Goal: Task Accomplishment & Management: Manage account settings

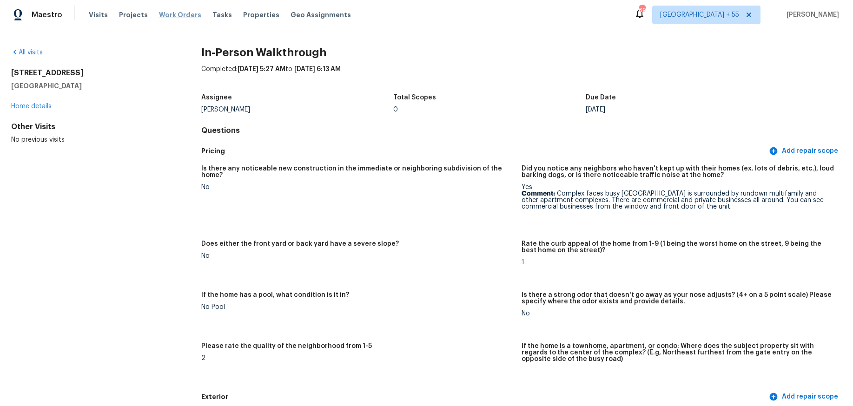
click at [171, 16] on span "Work Orders" at bounding box center [180, 14] width 42 height 9
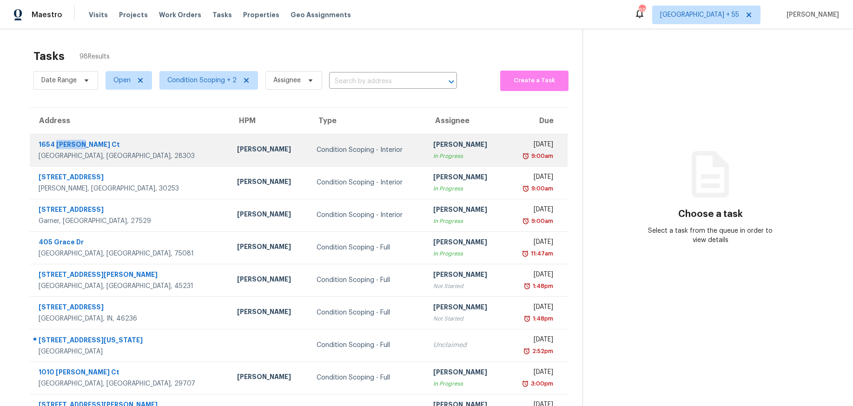
click at [58, 142] on div "1654 Baysden Ct" at bounding box center [131, 146] width 184 height 12
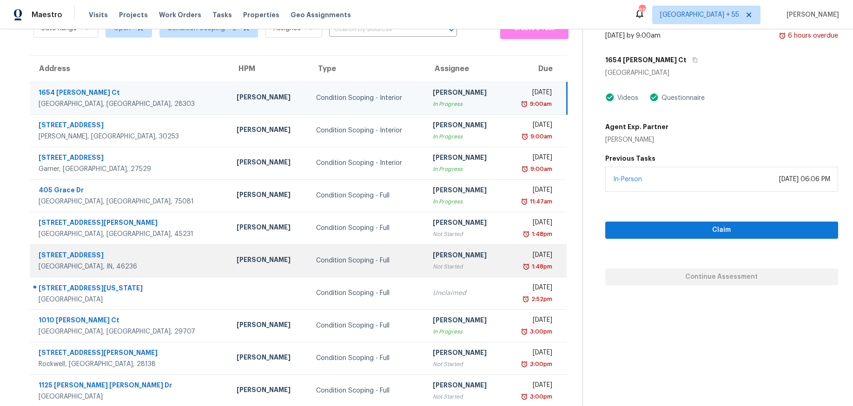
scroll to position [78, 0]
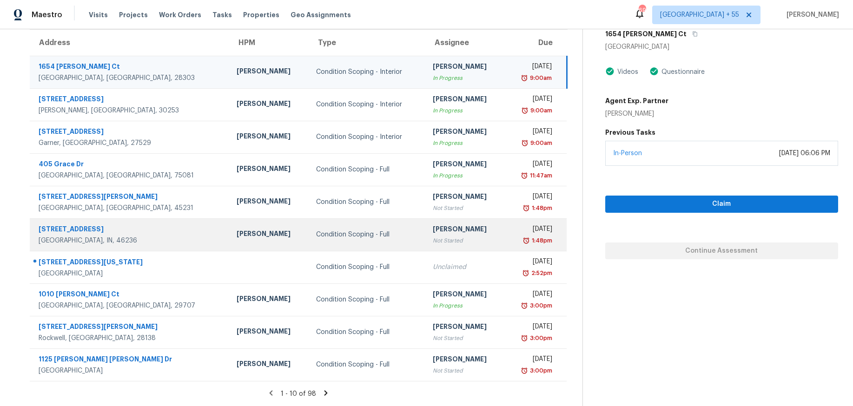
click at [82, 229] on div "6614 Sparrowood Dr" at bounding box center [130, 231] width 183 height 12
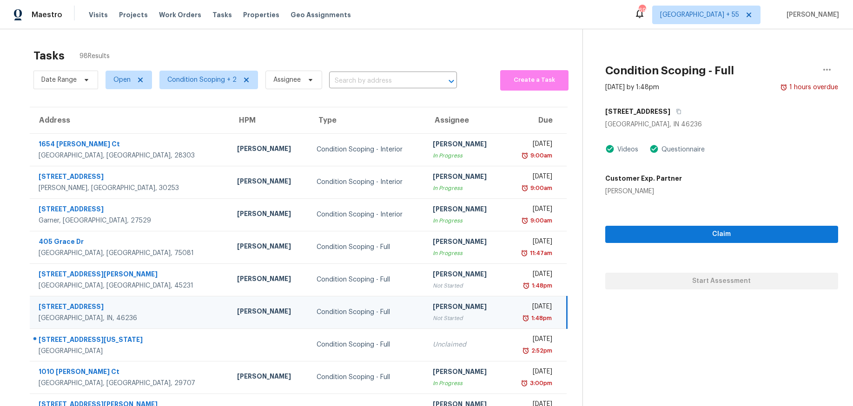
scroll to position [0, 0]
click at [677, 113] on icon "button" at bounding box center [679, 112] width 6 height 6
click at [828, 72] on icon "button" at bounding box center [826, 70] width 11 height 11
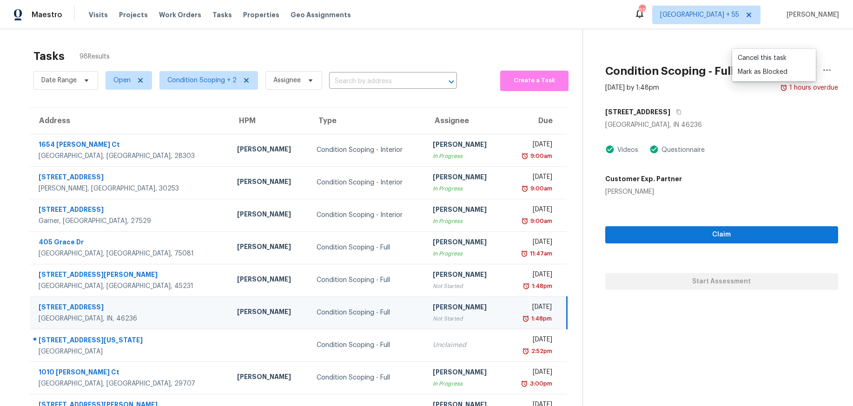
click at [718, 126] on div "Indianapolis, IN 46236" at bounding box center [721, 124] width 233 height 9
click at [649, 112] on h5 "6614 Sparrowood Dr" at bounding box center [637, 111] width 65 height 9
click at [212, 14] on span "Tasks" at bounding box center [222, 15] width 20 height 7
click at [94, 14] on span "Visits" at bounding box center [98, 14] width 19 height 9
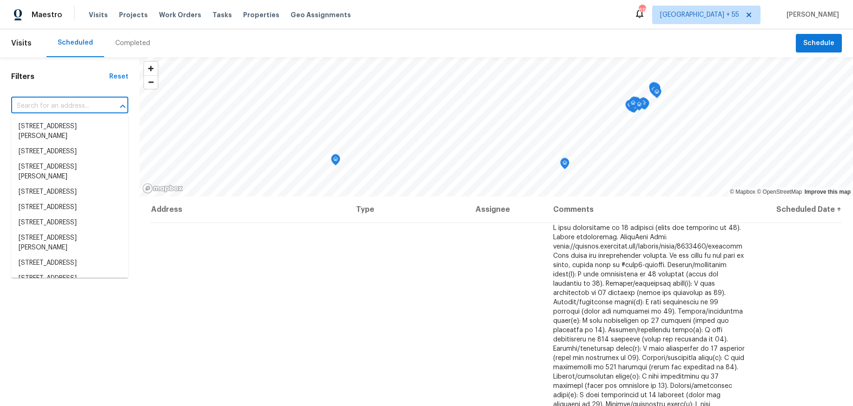
click at [90, 102] on input "text" at bounding box center [56, 106] width 91 height 14
click at [89, 81] on div "Filters Reset ​ Type Assignee Scheduled Date" at bounding box center [69, 289] width 139 height 464
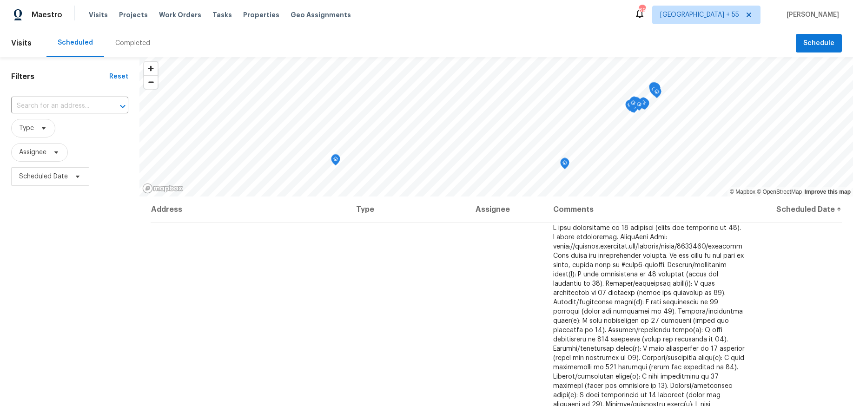
click at [135, 47] on div "Completed" at bounding box center [132, 43] width 35 height 9
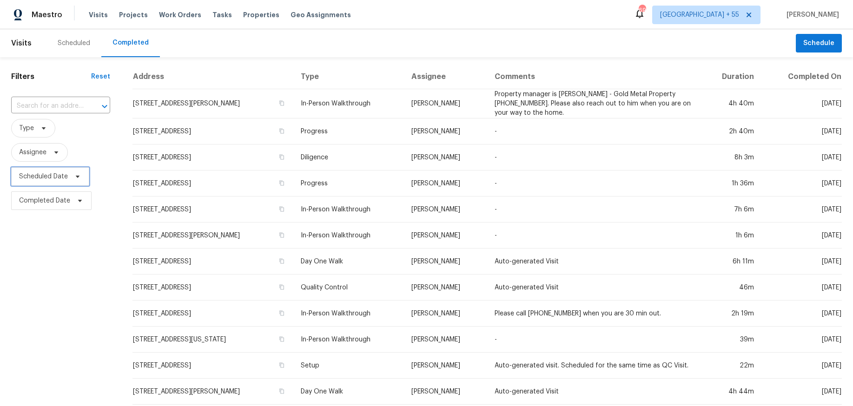
click at [75, 171] on span "Scheduled Date" at bounding box center [50, 176] width 78 height 19
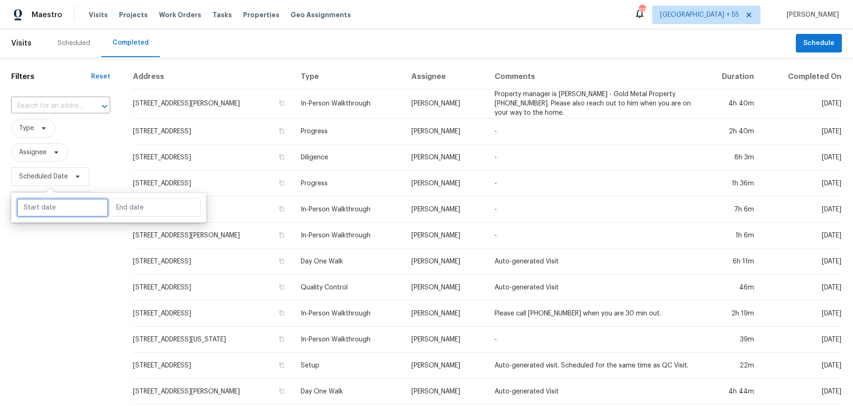
click at [66, 204] on input "text" at bounding box center [63, 207] width 92 height 19
select select "9"
select select "2025"
select select "10"
select select "2025"
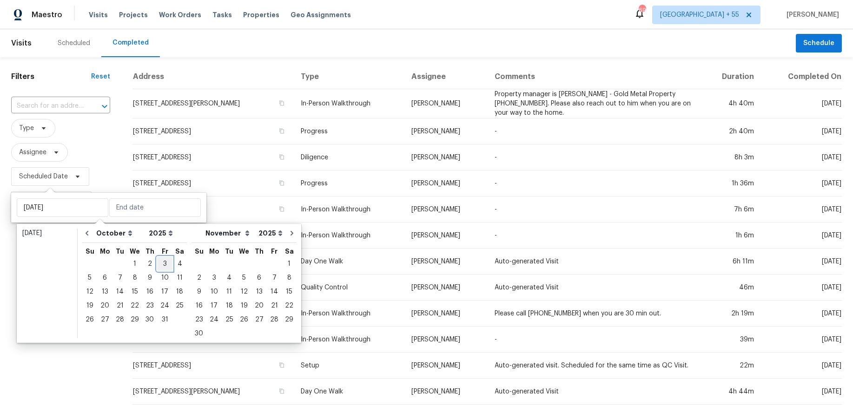
click at [162, 263] on div "3" at bounding box center [164, 264] width 15 height 13
type input "[DATE]"
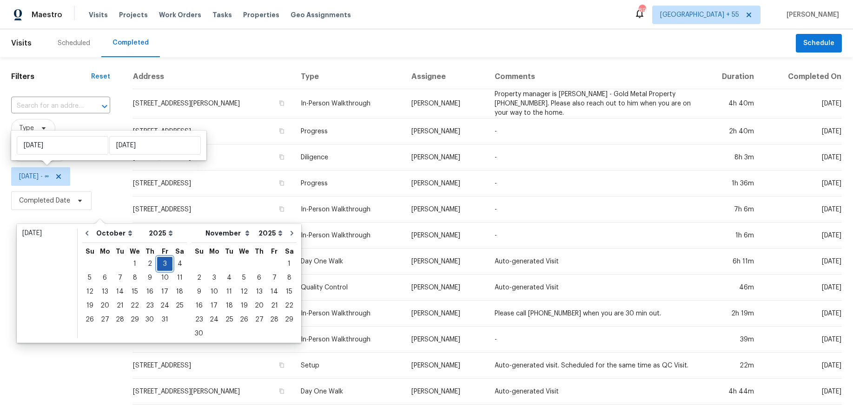
click at [165, 264] on div "3" at bounding box center [164, 264] width 15 height 13
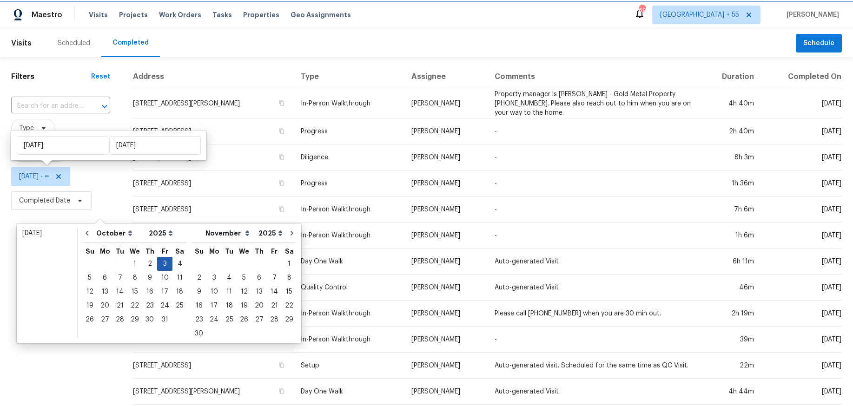
type input "[DATE]"
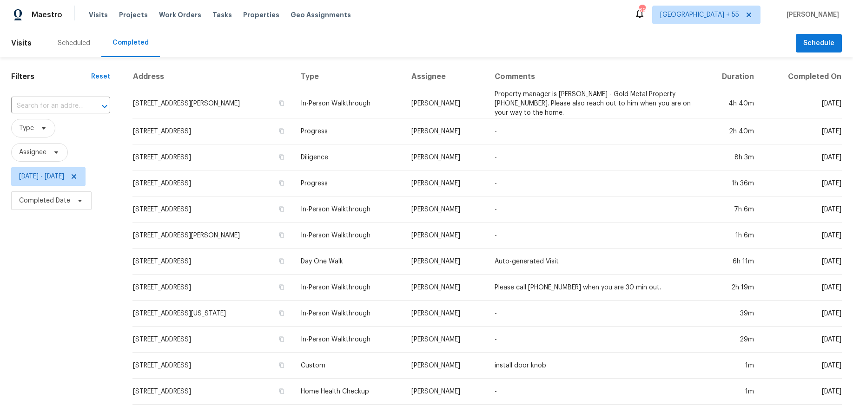
click at [62, 264] on div "Filters Reset ​ Type Assignee Fri, Oct 03 - Fri, Oct 03 Completed Date" at bounding box center [60, 347] width 121 height 581
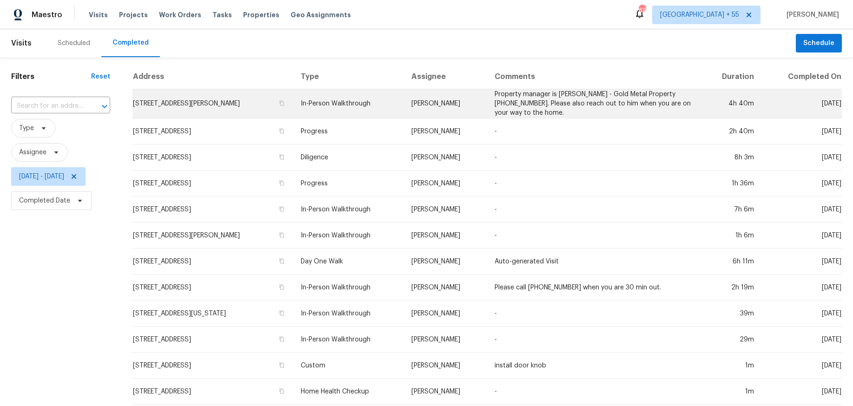
click at [370, 115] on td "In-Person Walkthrough" at bounding box center [348, 103] width 111 height 29
click at [246, 101] on td "[STREET_ADDRESS][PERSON_NAME]" at bounding box center [212, 103] width 161 height 29
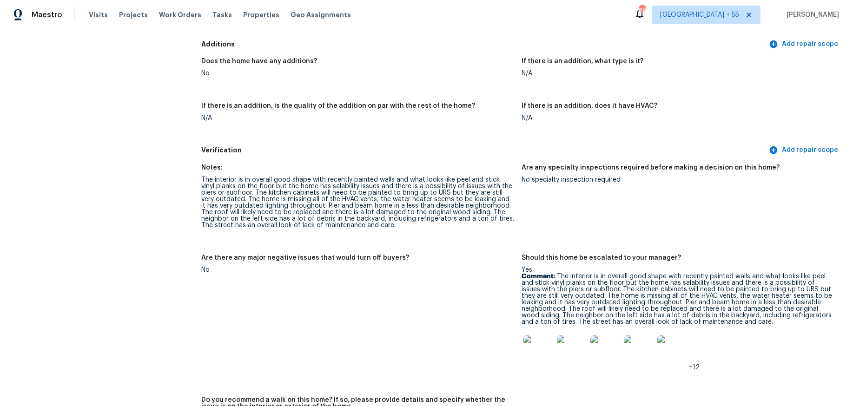
scroll to position [1960, 0]
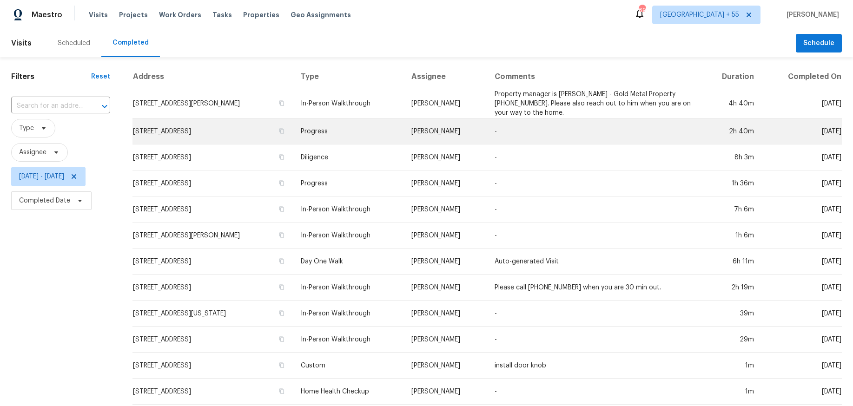
click at [197, 134] on td "[STREET_ADDRESS]" at bounding box center [212, 132] width 161 height 26
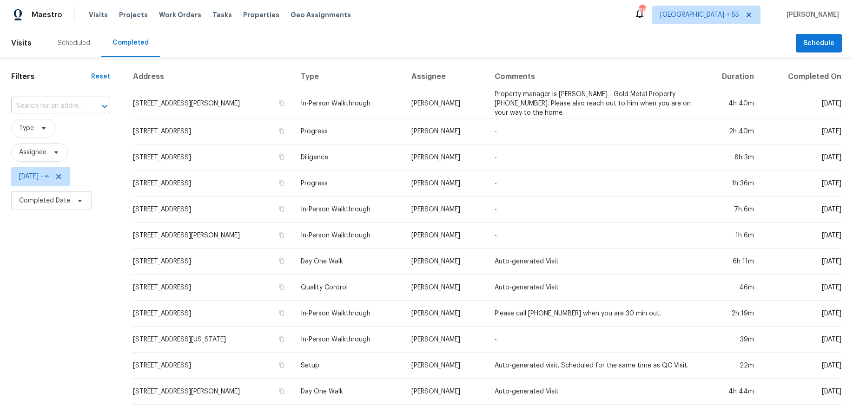
click at [89, 104] on div at bounding box center [98, 106] width 24 height 13
click at [57, 319] on div "Filters Reset ​ Type Assignee Fri, Oct 03 - ∞ Completed Date" at bounding box center [60, 347] width 121 height 581
click at [51, 127] on span "Type" at bounding box center [33, 128] width 44 height 19
type input "in-p"
click at [46, 178] on label "In-Person Walkthrough" at bounding box center [58, 178] width 82 height 9
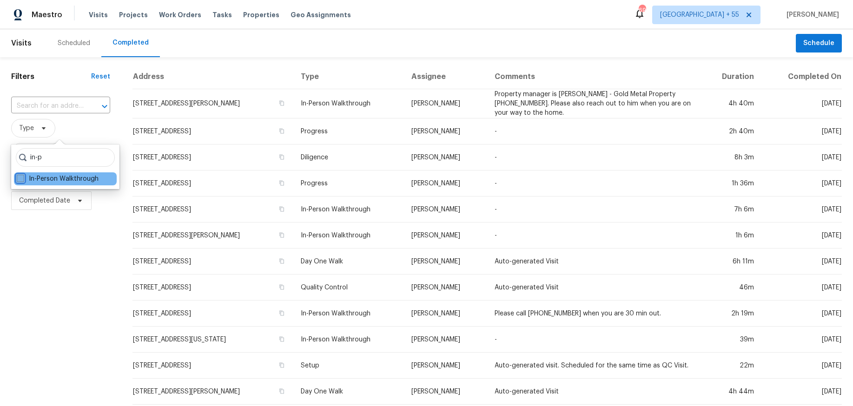
click at [23, 178] on input "In-Person Walkthrough" at bounding box center [20, 177] width 6 height 6
checkbox input "true"
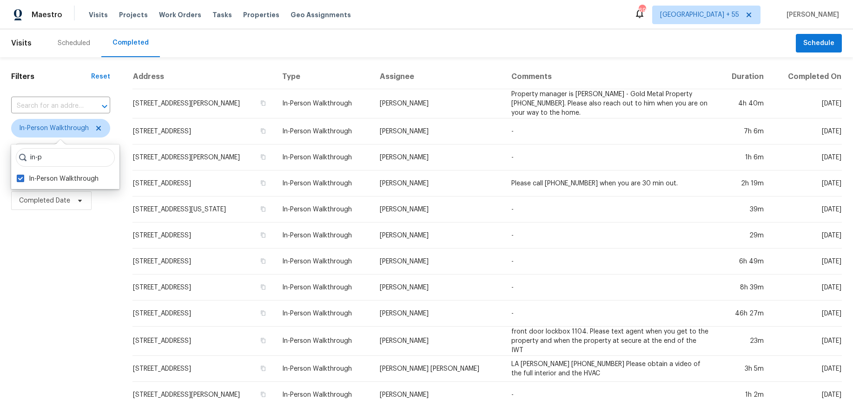
click at [92, 275] on div "Filters Reset ​ In-Person Walkthrough Assignee Fri, Oct 03 - ∞ Completed Date" at bounding box center [60, 355] width 121 height 596
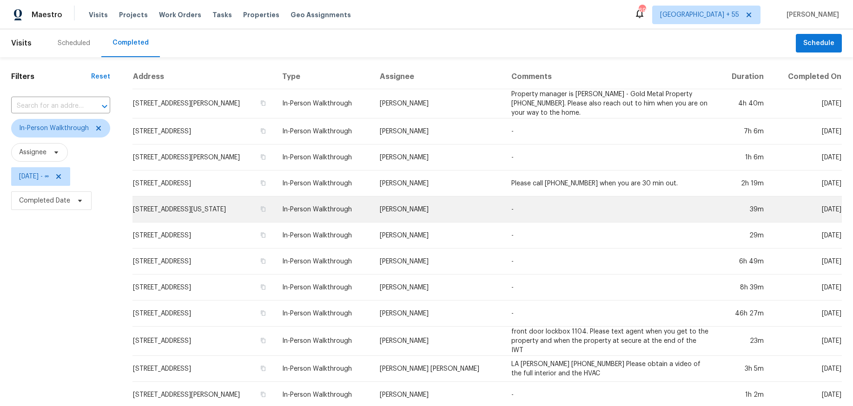
click at [165, 212] on td "[STREET_ADDRESS][US_STATE]" at bounding box center [203, 210] width 142 height 26
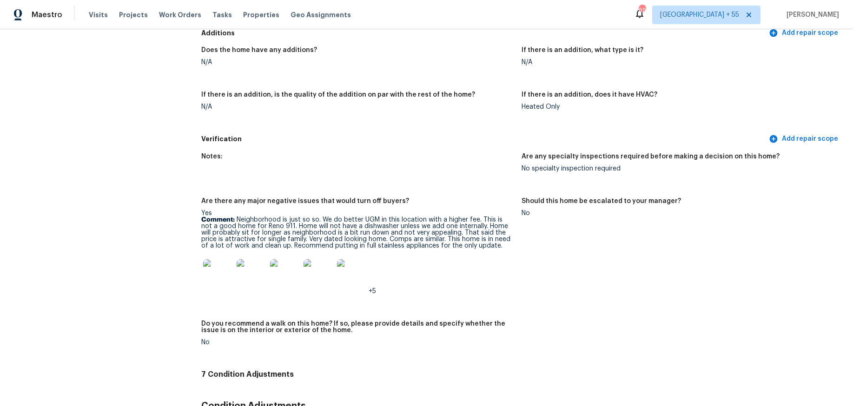
scroll to position [2243, 0]
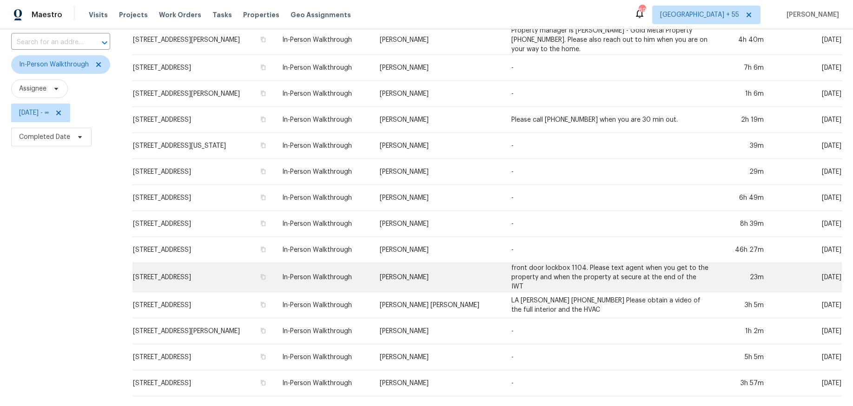
scroll to position [85, 0]
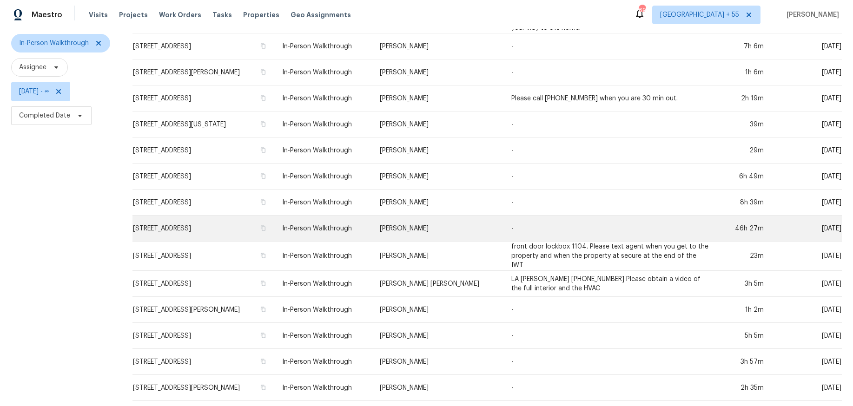
click at [185, 228] on td "[STREET_ADDRESS]" at bounding box center [203, 229] width 142 height 26
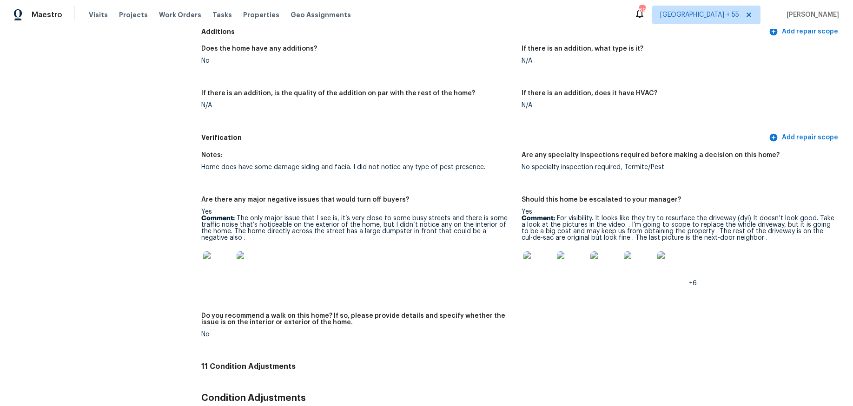
scroll to position [2188, 0]
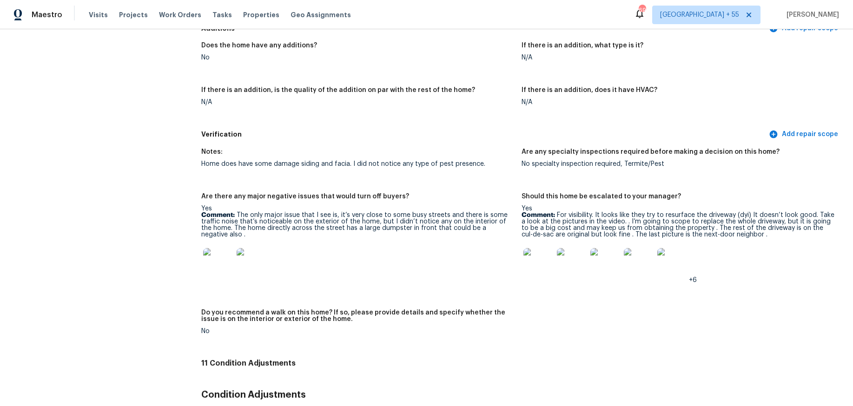
click at [220, 251] on img at bounding box center [218, 263] width 30 height 30
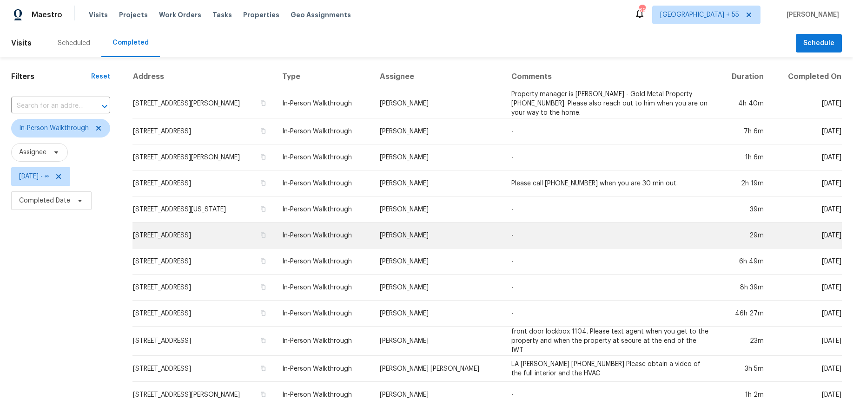
scroll to position [235, 0]
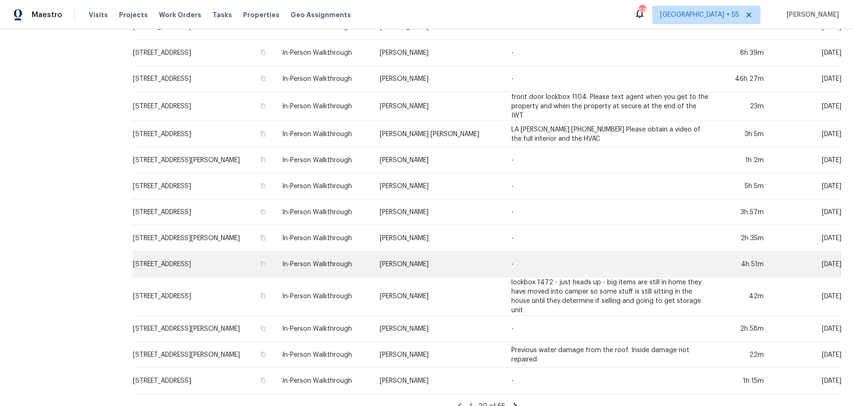
click at [197, 255] on td "[STREET_ADDRESS]" at bounding box center [203, 264] width 142 height 26
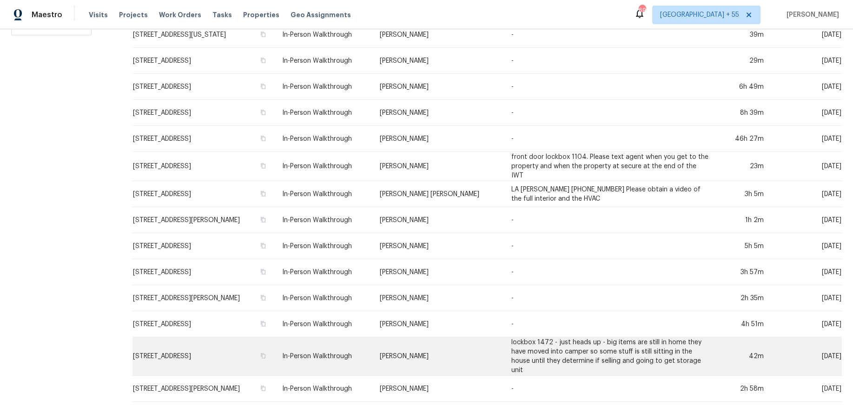
scroll to position [235, 0]
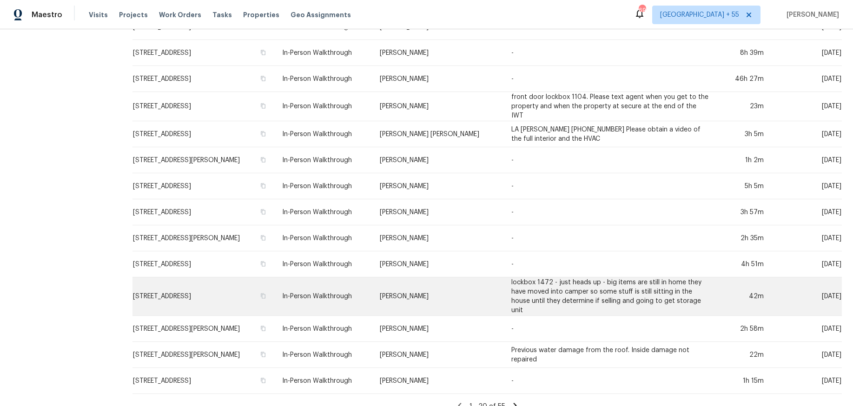
click at [184, 285] on td "[STREET_ADDRESS]" at bounding box center [203, 296] width 142 height 39
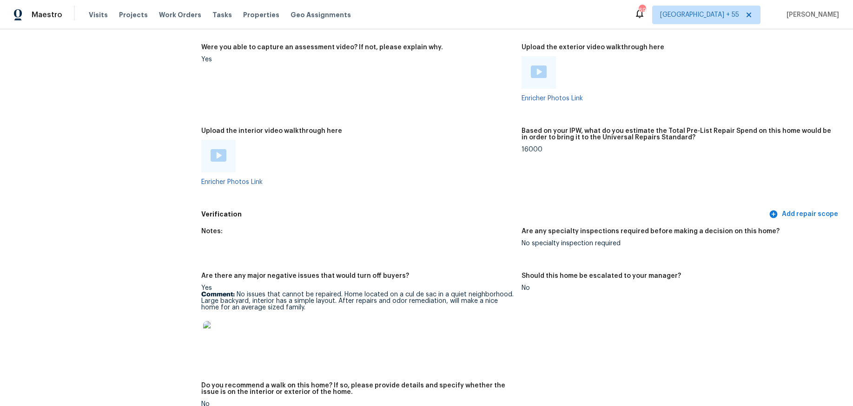
scroll to position [1657, 0]
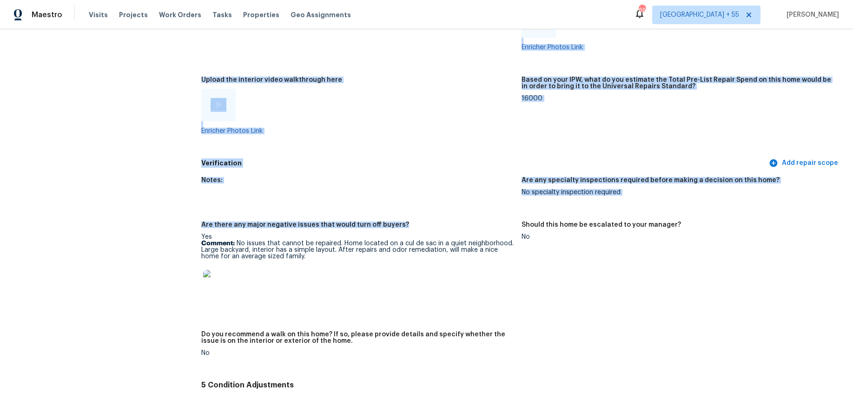
drag, startPoint x: 395, startPoint y: 226, endPoint x: 185, endPoint y: 224, distance: 210.1
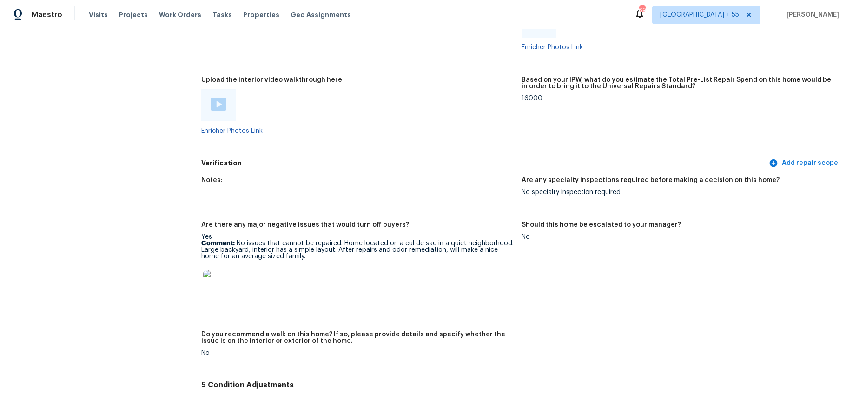
drag, startPoint x: 194, startPoint y: 224, endPoint x: 398, endPoint y: 229, distance: 204.6
copy h5 "Are there any major negative issues that would turn off buyers?"
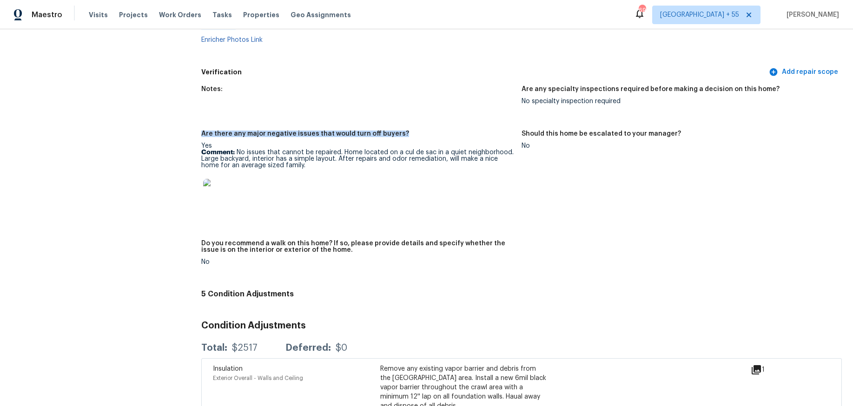
scroll to position [1758, 0]
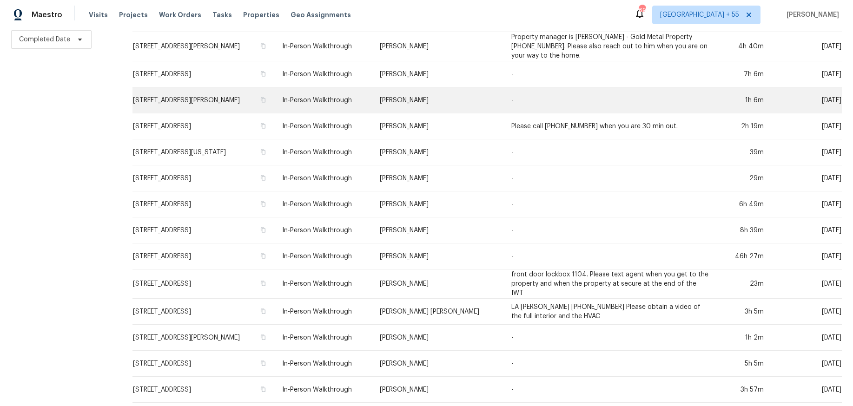
scroll to position [231, 0]
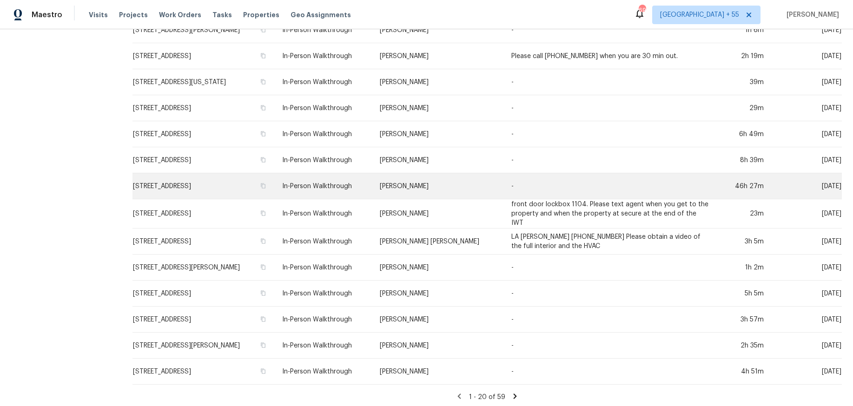
click at [174, 182] on td "[STREET_ADDRESS]" at bounding box center [203, 186] width 142 height 26
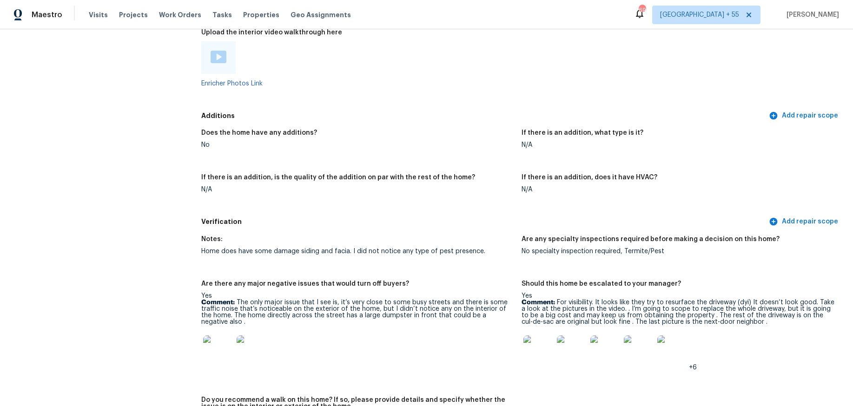
scroll to position [2098, 0]
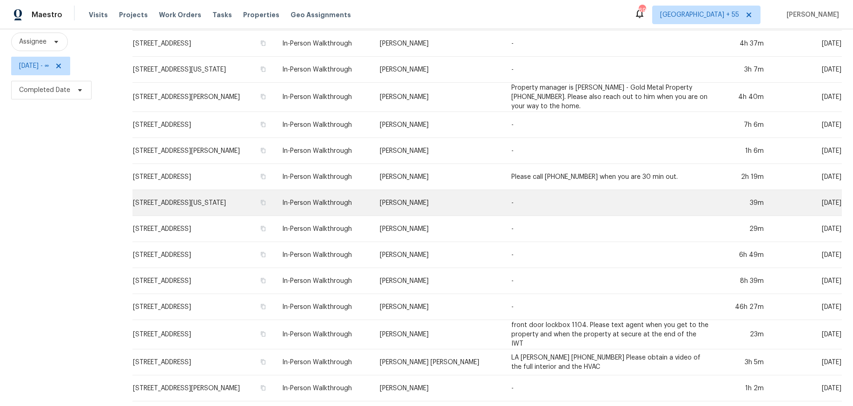
scroll to position [231, 0]
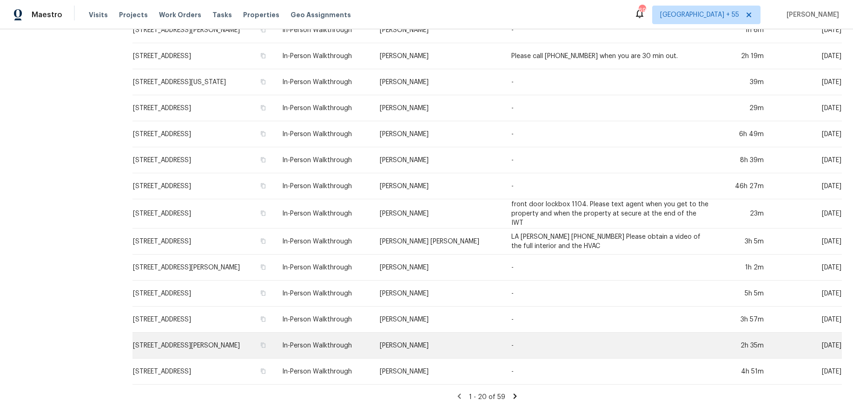
click at [190, 344] on td "[STREET_ADDRESS][PERSON_NAME]" at bounding box center [203, 346] width 142 height 26
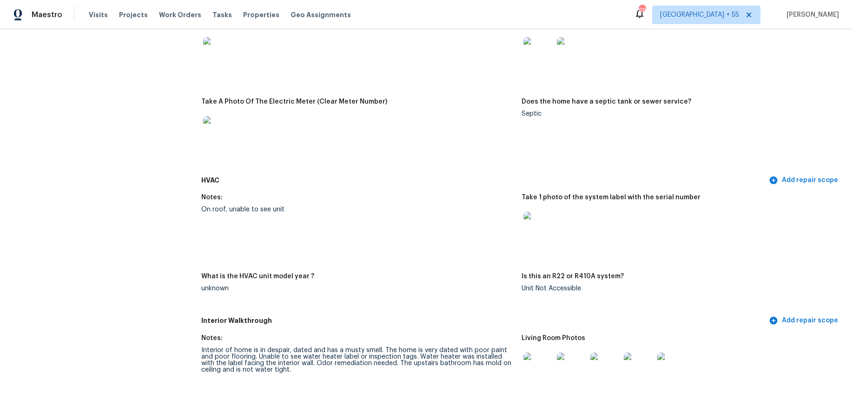
scroll to position [812, 0]
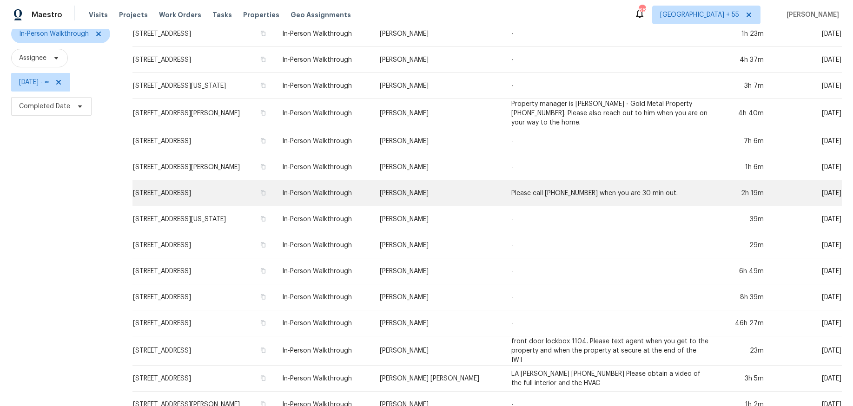
scroll to position [231, 0]
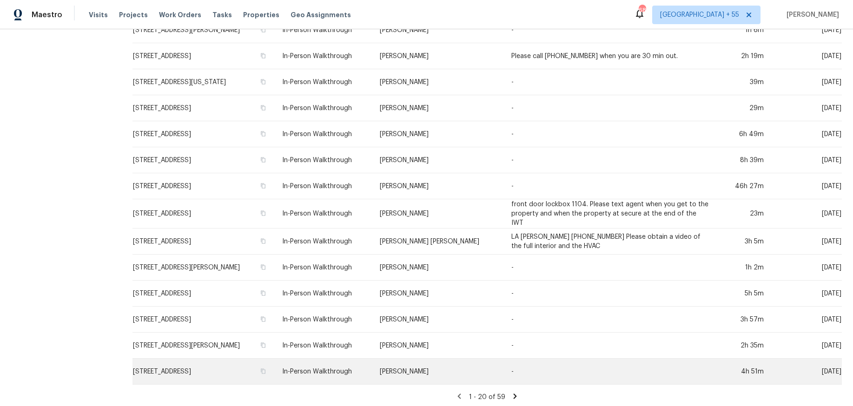
click at [211, 367] on td "[STREET_ADDRESS]" at bounding box center [203, 372] width 142 height 26
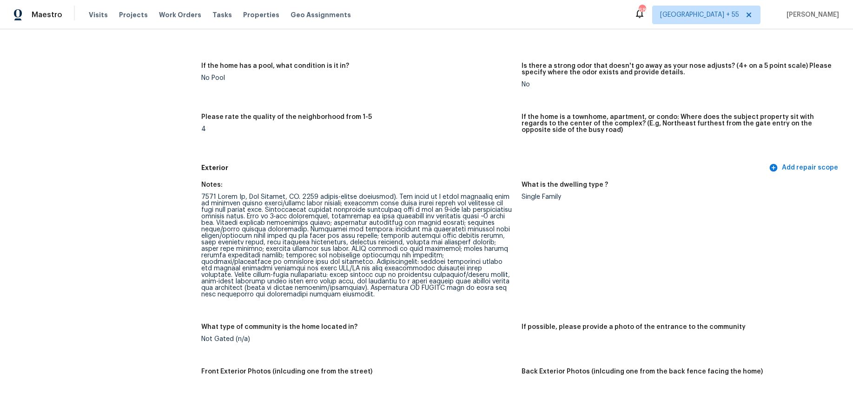
scroll to position [268, 0]
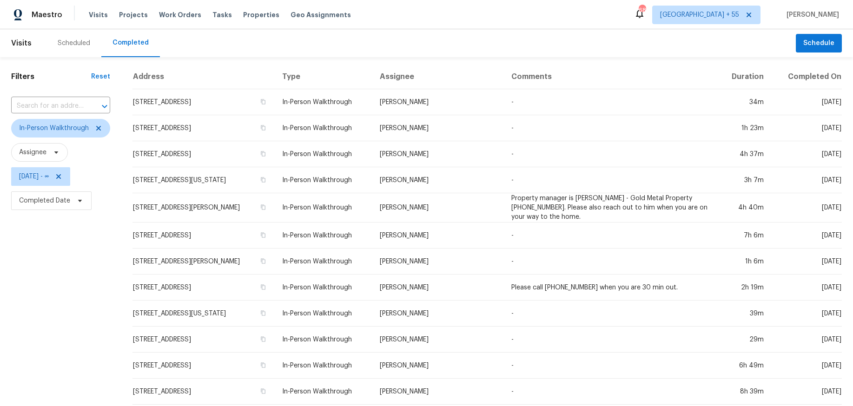
scroll to position [231, 0]
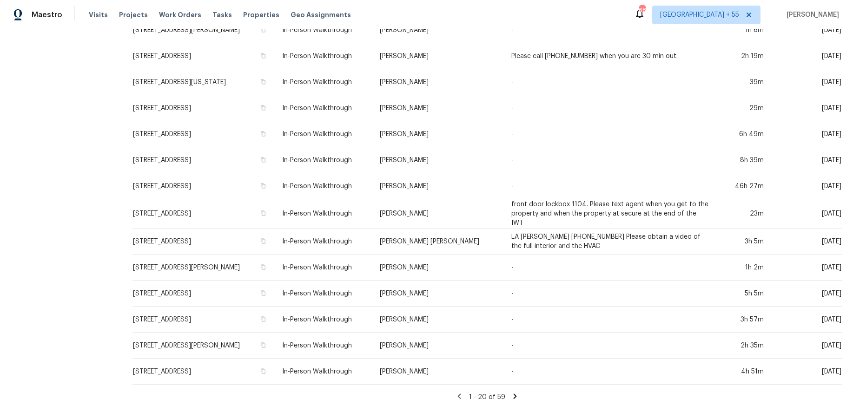
click at [511, 396] on icon at bounding box center [515, 396] width 8 height 8
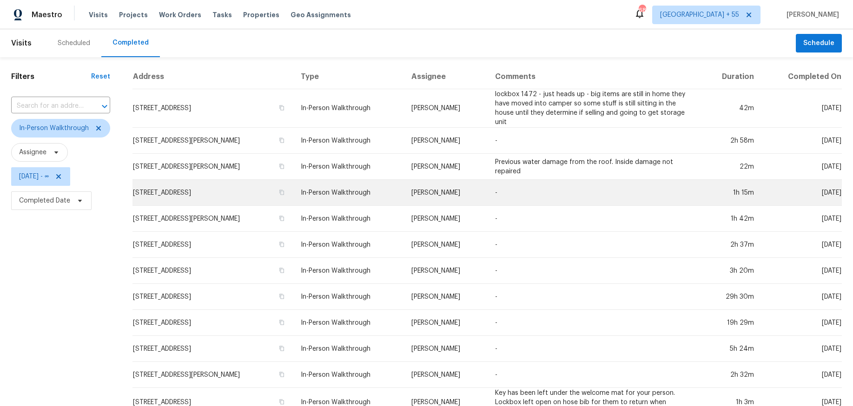
click at [195, 181] on td "[STREET_ADDRESS]" at bounding box center [212, 193] width 161 height 26
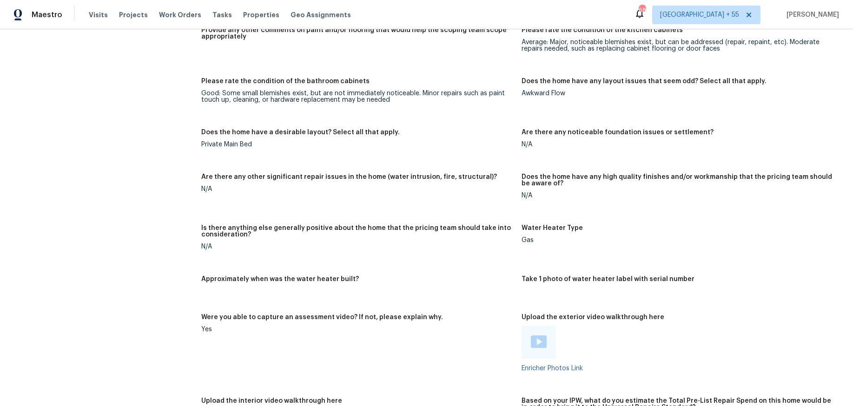
scroll to position [1808, 0]
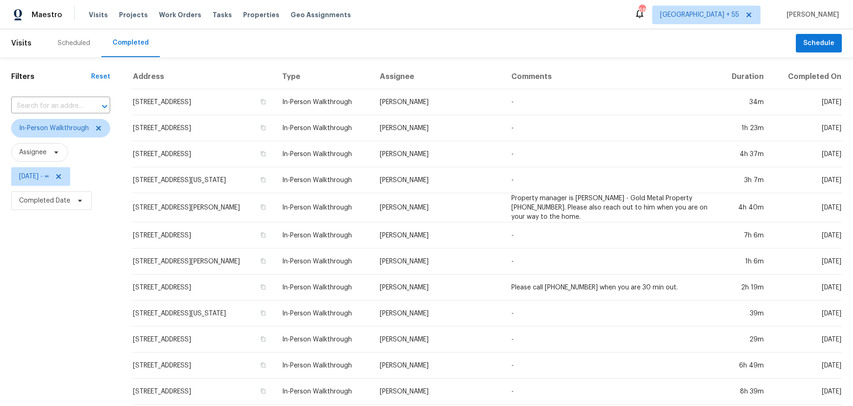
scroll to position [231, 0]
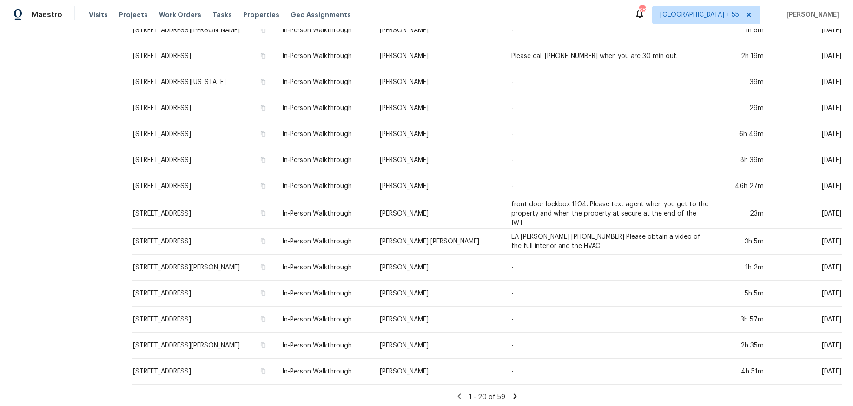
click at [516, 395] on icon at bounding box center [515, 396] width 8 height 8
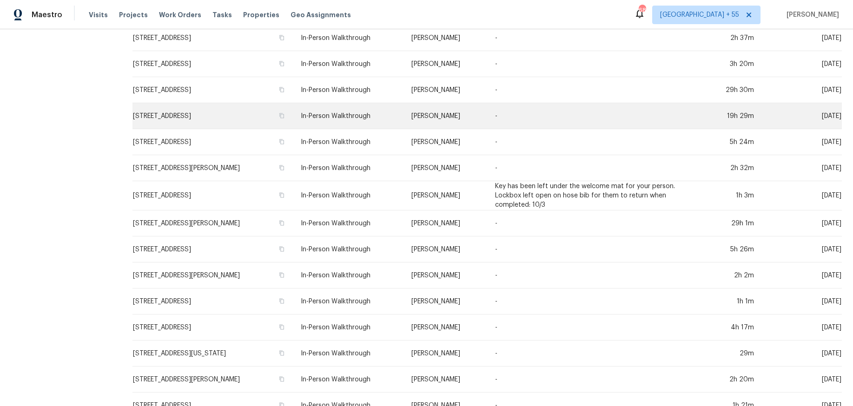
scroll to position [235, 0]
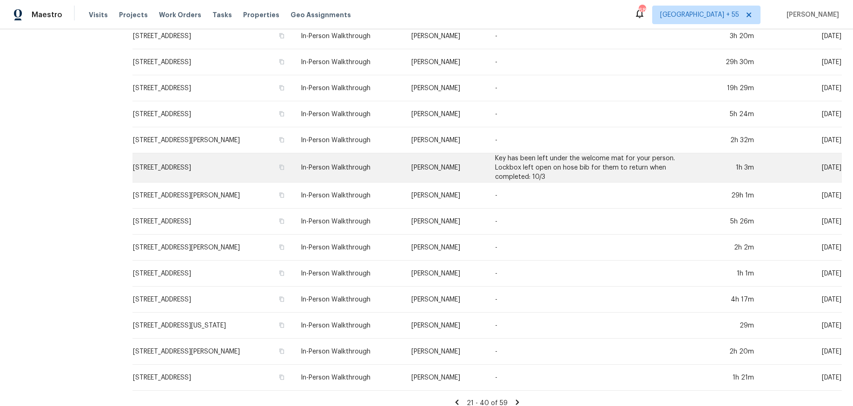
click at [213, 160] on td "14674 W Pasadena Ave, Litchfield Park, AZ 85340" at bounding box center [212, 167] width 161 height 29
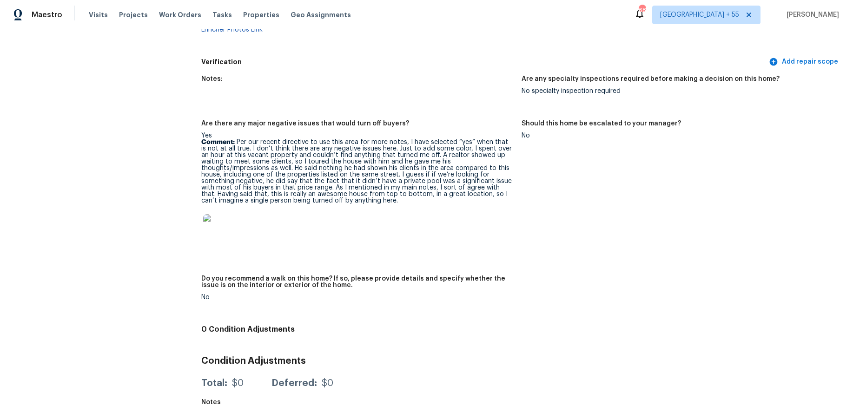
scroll to position [2199, 0]
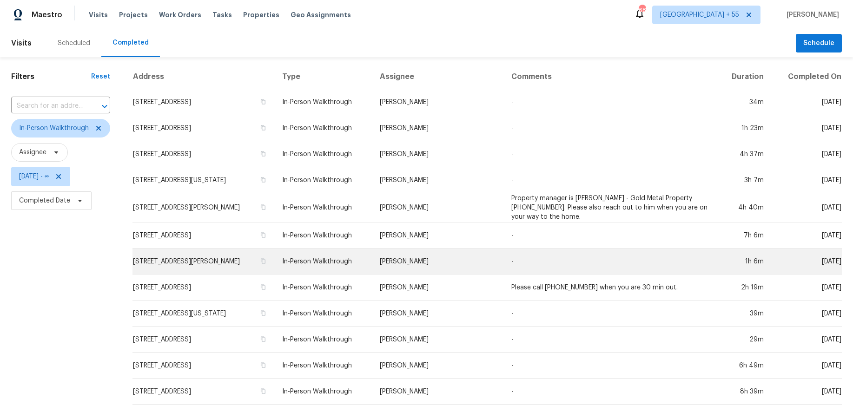
scroll to position [231, 0]
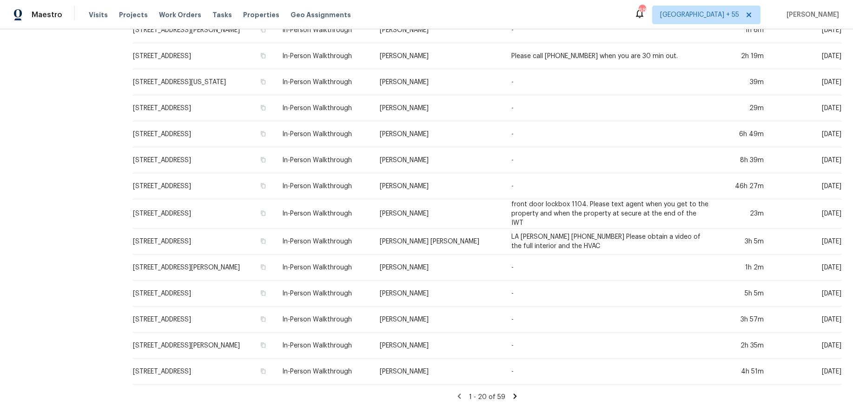
click at [516, 392] on icon at bounding box center [515, 396] width 8 height 8
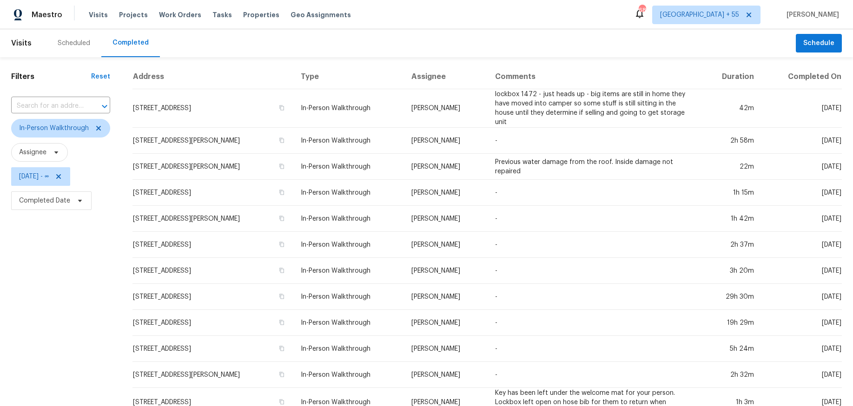
scroll to position [235, 0]
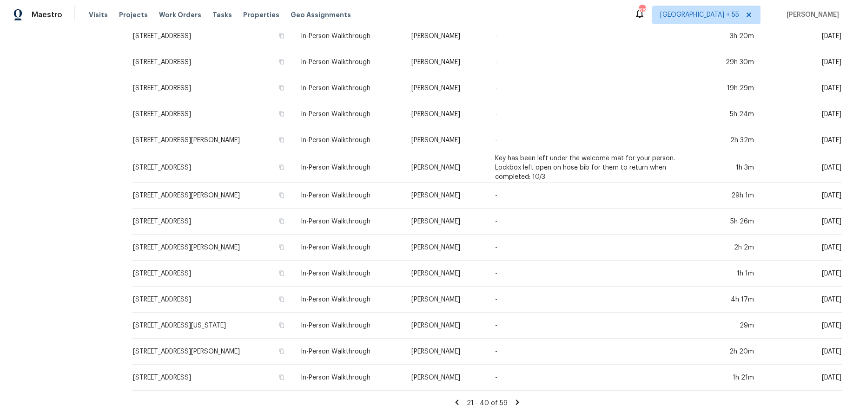
click at [516, 400] on icon at bounding box center [517, 402] width 3 height 5
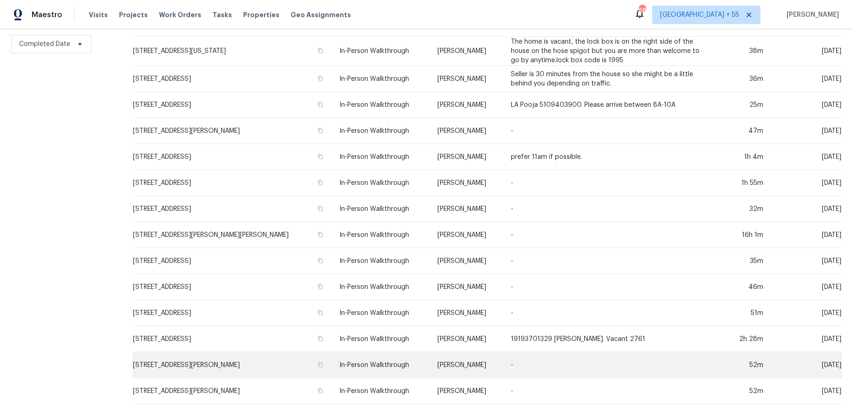
scroll to position [205, 0]
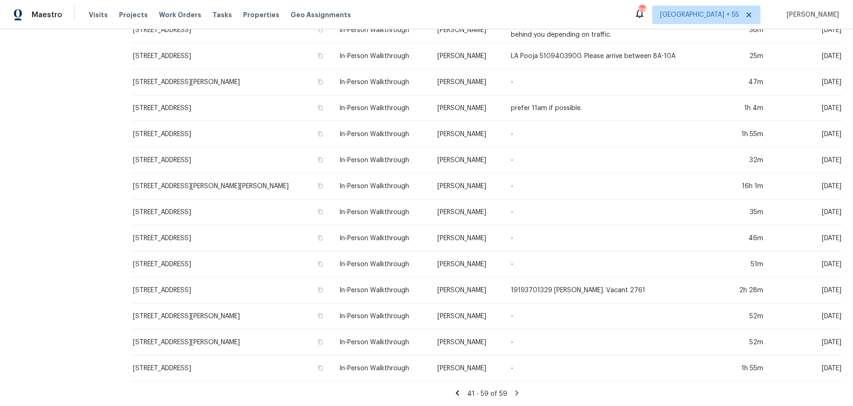
click at [457, 394] on icon at bounding box center [457, 392] width 3 height 5
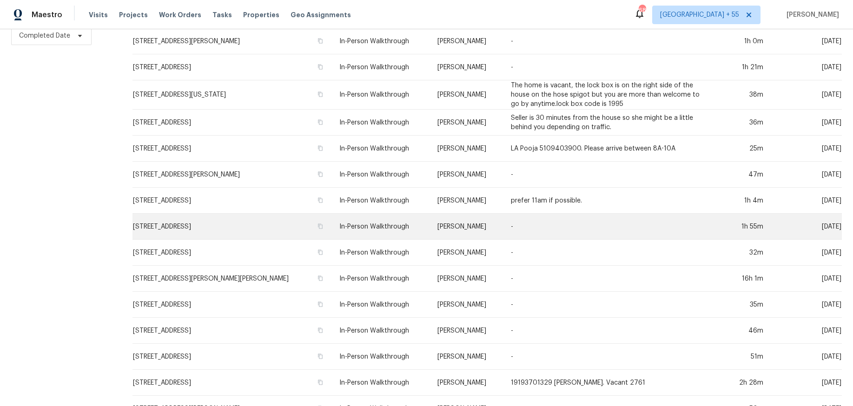
scroll to position [231, 0]
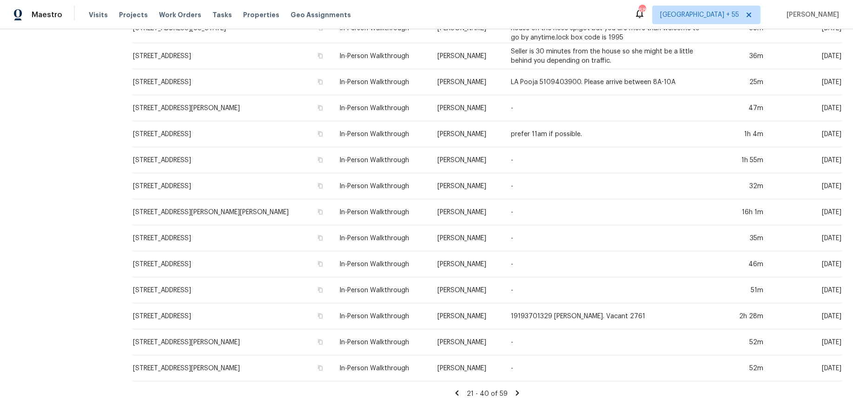
click at [457, 393] on icon at bounding box center [457, 392] width 3 height 5
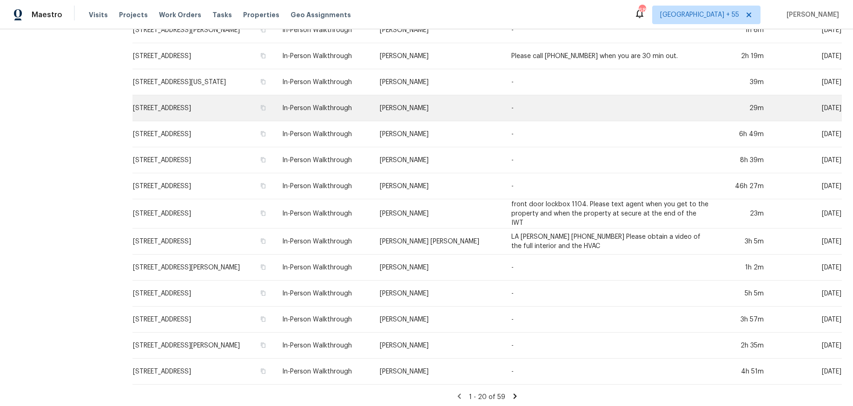
click at [205, 106] on td "[STREET_ADDRESS]" at bounding box center [203, 108] width 142 height 26
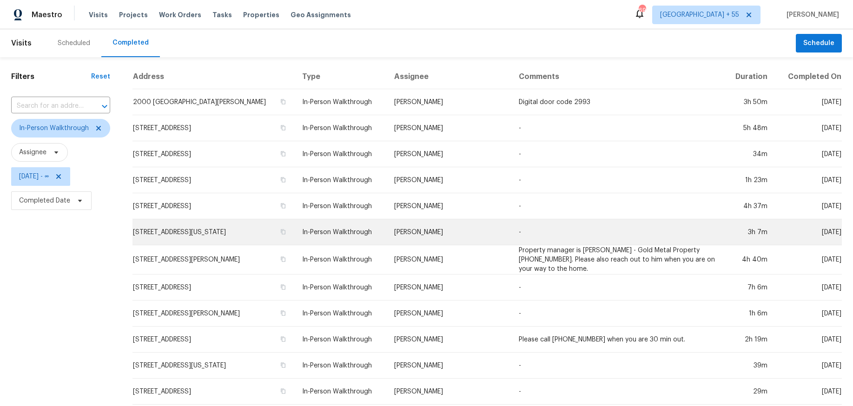
scroll to position [231, 0]
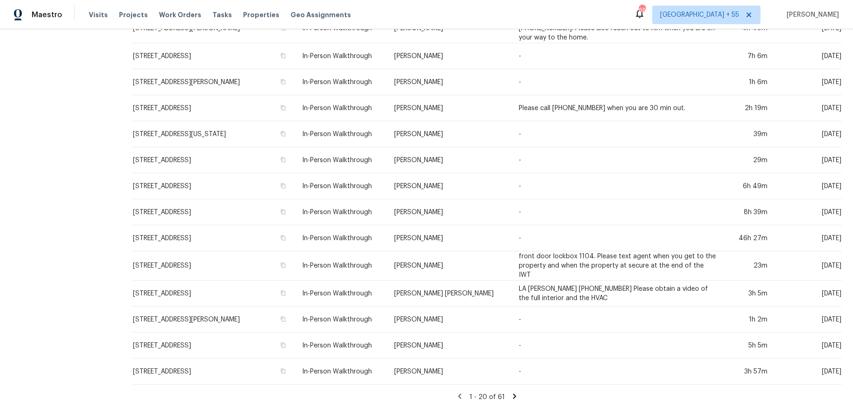
click at [514, 394] on icon at bounding box center [514, 396] width 3 height 5
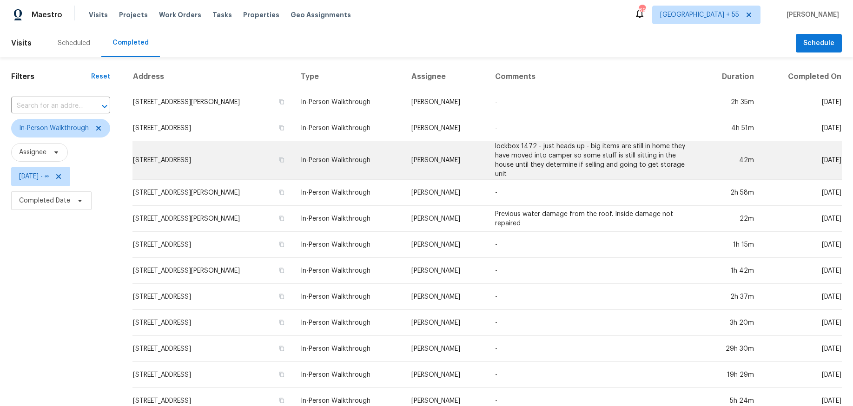
scroll to position [235, 0]
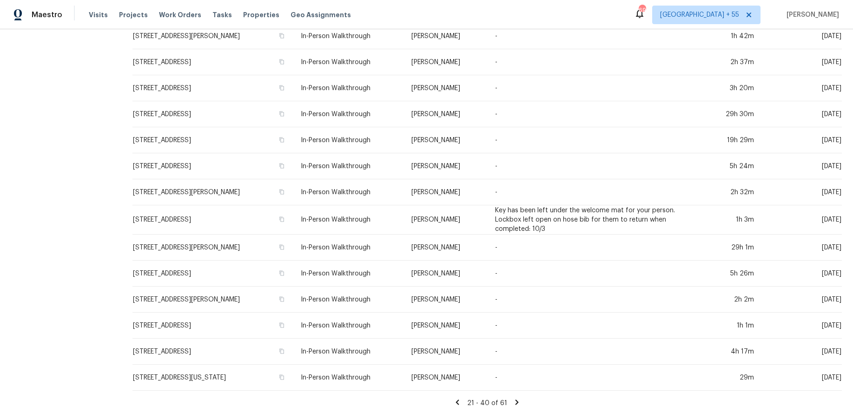
click at [513, 398] on icon at bounding box center [517, 402] width 8 height 8
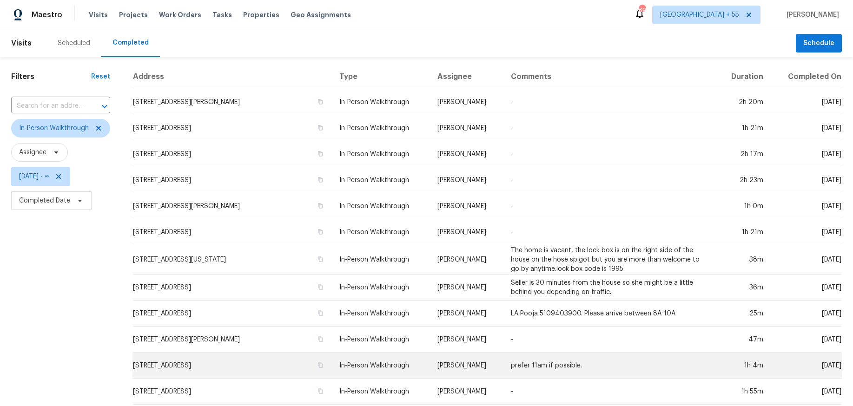
click at [216, 364] on td "8022 Bristle Ln, Charlotte, NC 28214" at bounding box center [231, 366] width 199 height 26
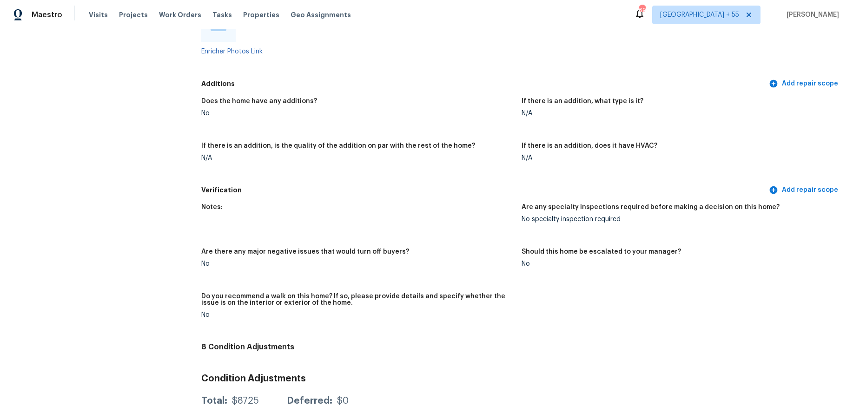
scroll to position [1953, 0]
